Goal: Transaction & Acquisition: Book appointment/travel/reservation

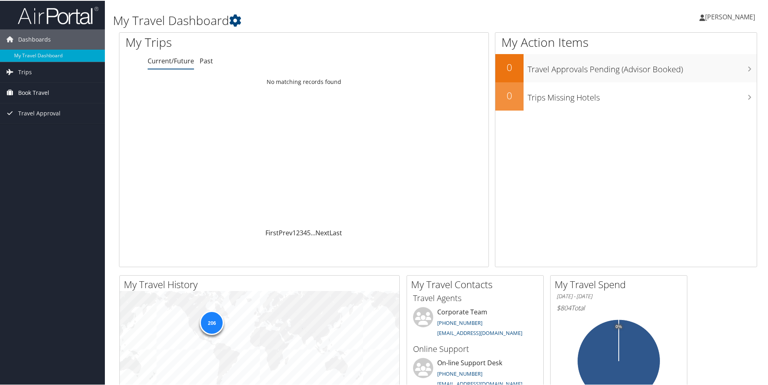
click at [27, 93] on span "Book Travel" at bounding box center [33, 92] width 31 height 20
click at [55, 129] on link "Book/Manage Online Trips" at bounding box center [52, 132] width 105 height 12
